Goal: Information Seeking & Learning: Learn about a topic

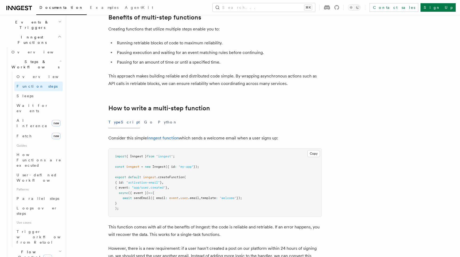
scroll to position [145, 0]
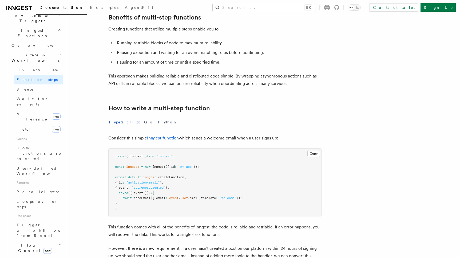
click at [59, 242] on icon "button" at bounding box center [60, 244] width 3 height 4
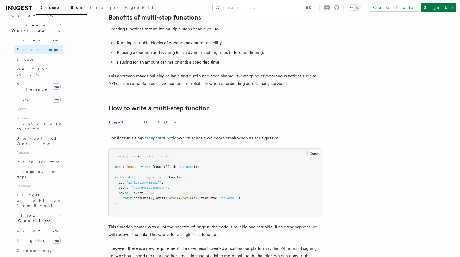
scroll to position [178, 0]
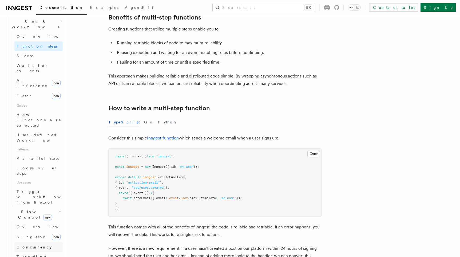
click at [49, 242] on link "Concurrency" at bounding box center [38, 247] width 48 height 10
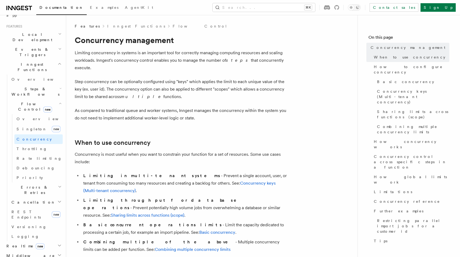
scroll to position [111, 0]
click at [200, 139] on h2 "When to use concurrency" at bounding box center [181, 142] width 213 height 7
click at [37, 144] on link "Throttling" at bounding box center [38, 149] width 48 height 10
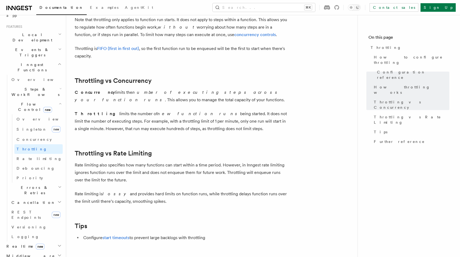
scroll to position [449, 0]
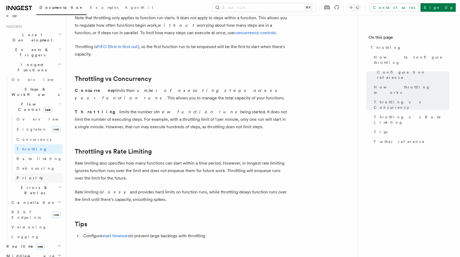
click at [33, 173] on link "Priority" at bounding box center [38, 178] width 48 height 10
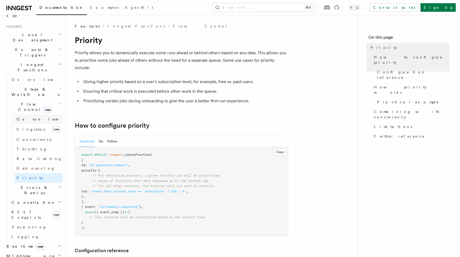
click at [40, 114] on link "Overview" at bounding box center [38, 119] width 48 height 10
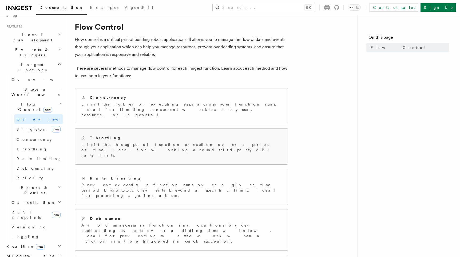
scroll to position [13, 0]
click at [113, 142] on p "Limit the throughput of function execution over a period of time. Ideal for wor…" at bounding box center [181, 150] width 200 height 16
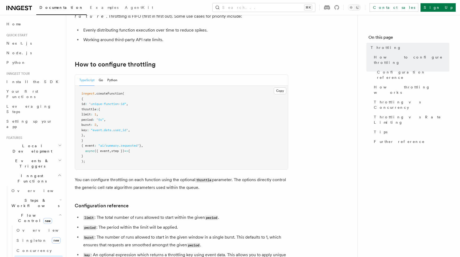
scroll to position [54, 0]
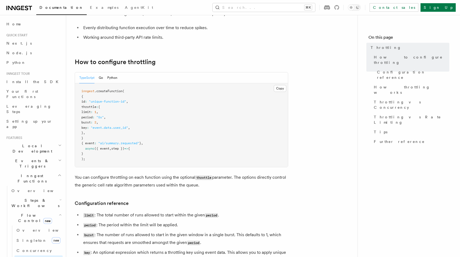
drag, startPoint x: 89, startPoint y: 107, endPoint x: 91, endPoint y: 131, distance: 24.7
click at [91, 131] on code "inngest .createFunction ( { id : "unique-function-id" , throttle : { limit : 1 …" at bounding box center [112, 124] width 62 height 71
copy code "throttle : { limit : 1 , period : "5s" , burst : 2 , key : "event.data.user_id"…"
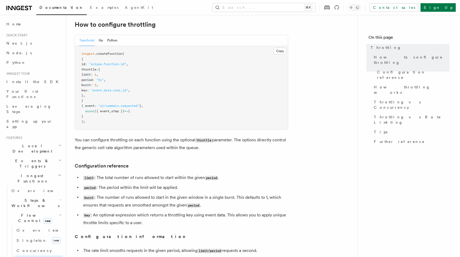
scroll to position [94, 0]
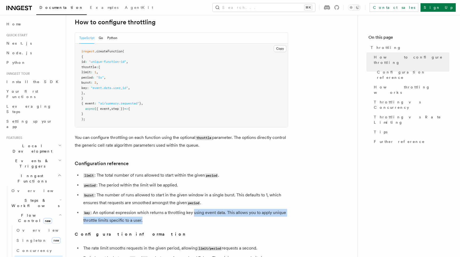
click at [194, 217] on li "key : An optional expression which returns a throttling key using event data. T…" at bounding box center [185, 216] width 206 height 15
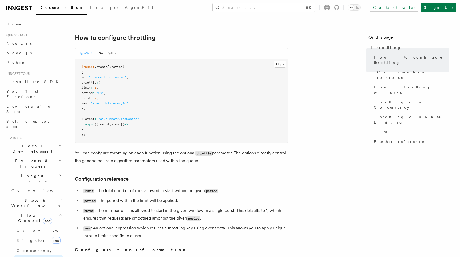
scroll to position [78, 0]
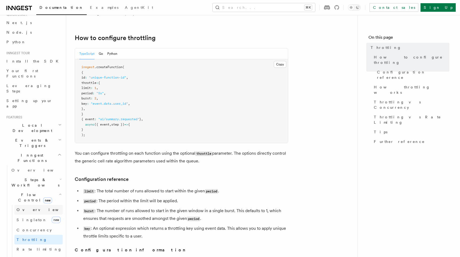
scroll to position [32, 0]
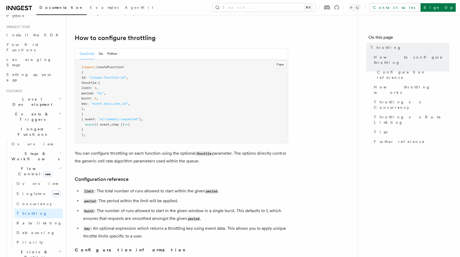
scroll to position [75, 0]
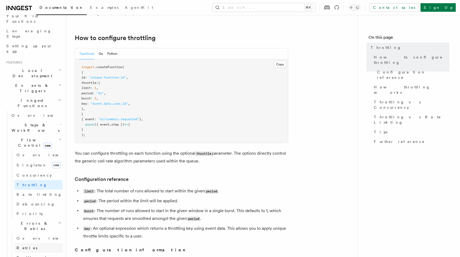
click at [36, 243] on link "Retries" at bounding box center [38, 248] width 48 height 10
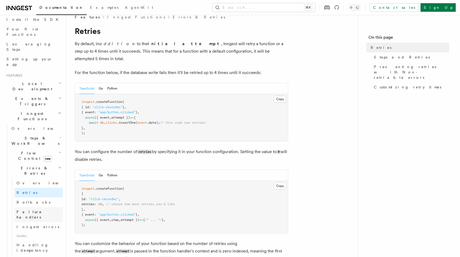
scroll to position [2, 0]
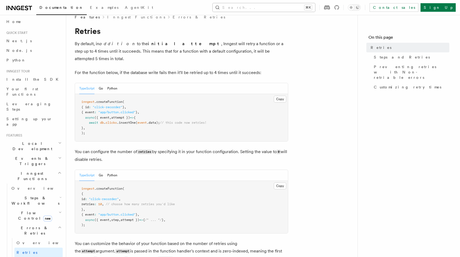
click at [289, 11] on button "Search... ⌘K" at bounding box center [264, 7] width 102 height 9
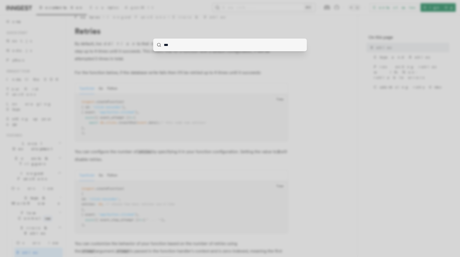
type input "****"
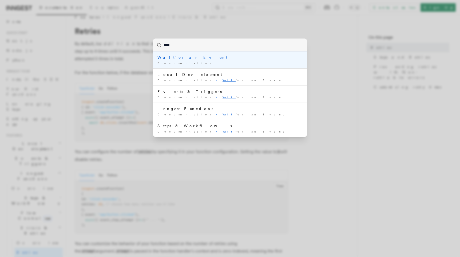
click at [230, 58] on div "Wait for an Event" at bounding box center [229, 57] width 145 height 5
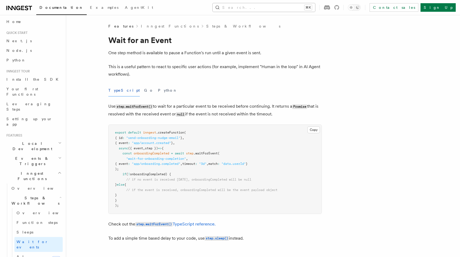
click at [289, 8] on button "Search... ⌘K" at bounding box center [264, 7] width 102 height 9
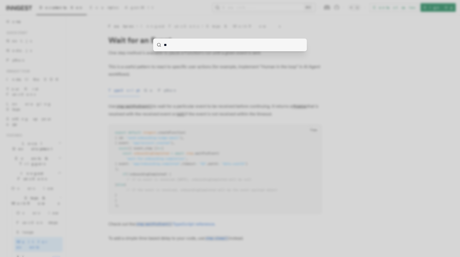
type input "***"
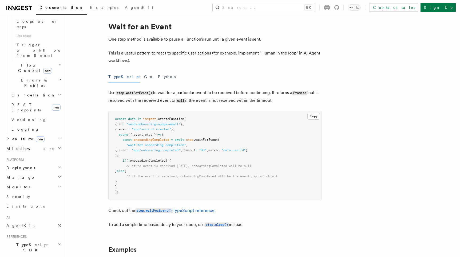
scroll to position [14, 0]
click at [60, 242] on icon "button" at bounding box center [60, 244] width 4 height 4
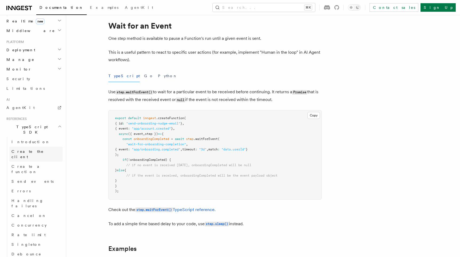
scroll to position [443, 0]
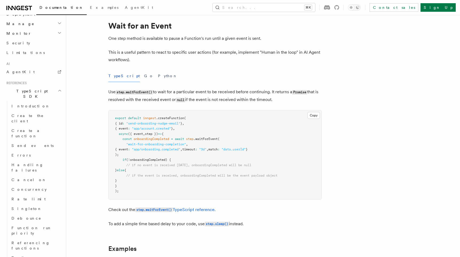
scroll to position [480, 0]
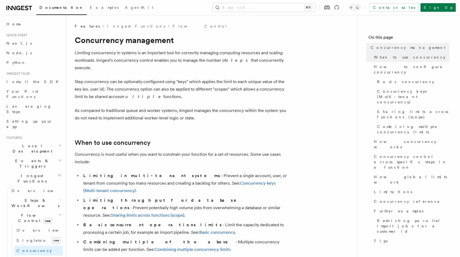
click at [62, 210] on h2 "Flow Control new" at bounding box center [35, 217] width 53 height 15
click at [59, 197] on icon "button" at bounding box center [60, 199] width 2 height 4
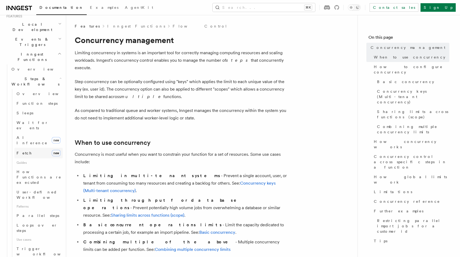
scroll to position [123, 0]
click at [44, 245] on span "Trigger workflows from Retool" at bounding box center [46, 252] width 59 height 15
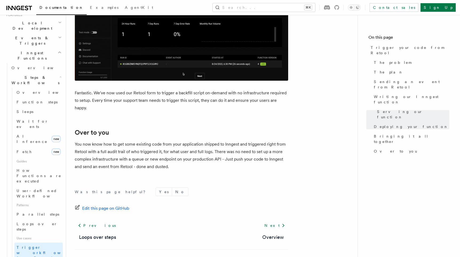
scroll to position [1762, 0]
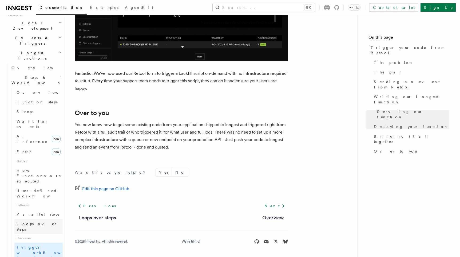
click at [60, 219] on link "Loops over steps" at bounding box center [38, 226] width 48 height 15
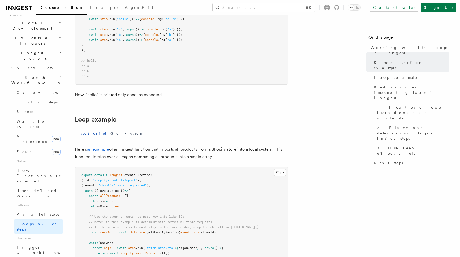
scroll to position [410, 0]
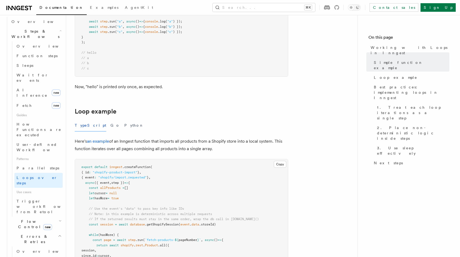
scroll to position [170, 0]
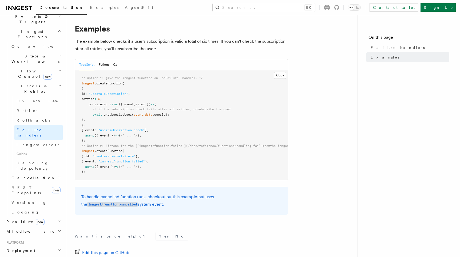
scroll to position [76, 0]
click at [61, 175] on icon "button" at bounding box center [59, 177] width 4 height 4
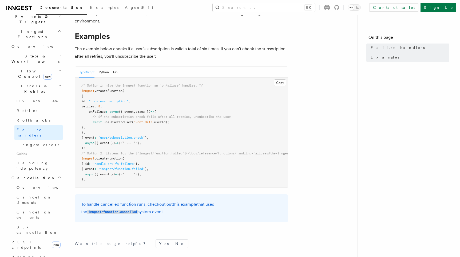
scroll to position [67, 0]
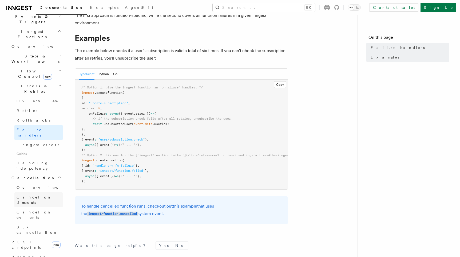
click at [44, 195] on span "Cancel on timeouts" at bounding box center [34, 200] width 35 height 10
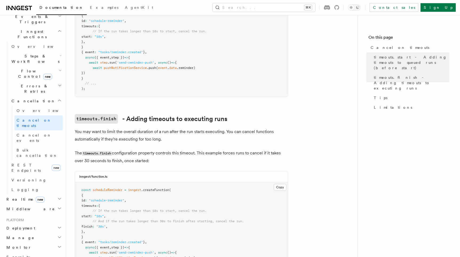
scroll to position [211, 0]
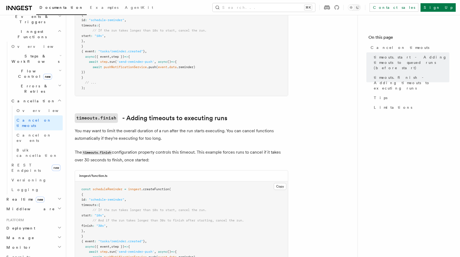
click at [59, 83] on icon "button" at bounding box center [60, 85] width 4 height 4
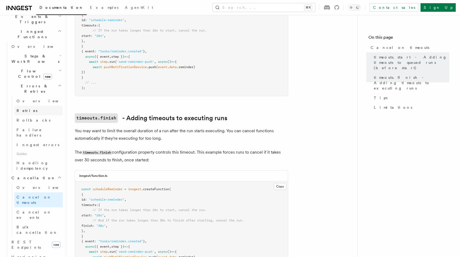
click at [43, 106] on link "Retries" at bounding box center [38, 111] width 48 height 10
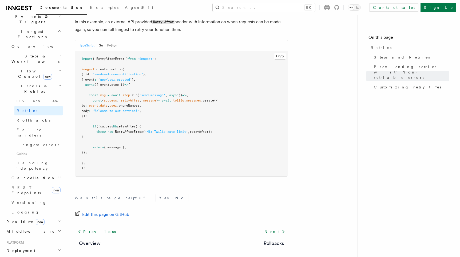
scroll to position [740, 0]
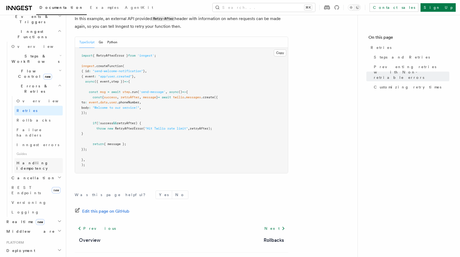
click at [49, 160] on span "Handling idempotency" at bounding box center [40, 165] width 46 height 11
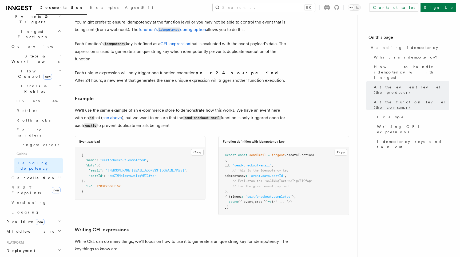
scroll to position [648, 0]
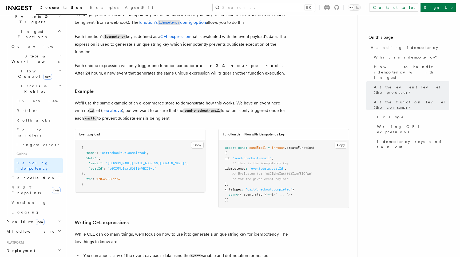
click at [241, 166] on span "idempotency" at bounding box center [235, 168] width 21 height 4
copy span "idempotency"
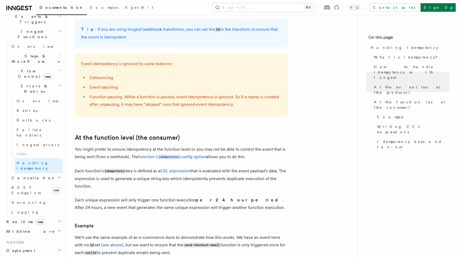
scroll to position [528, 0]
